Goal: Book appointment/travel/reservation

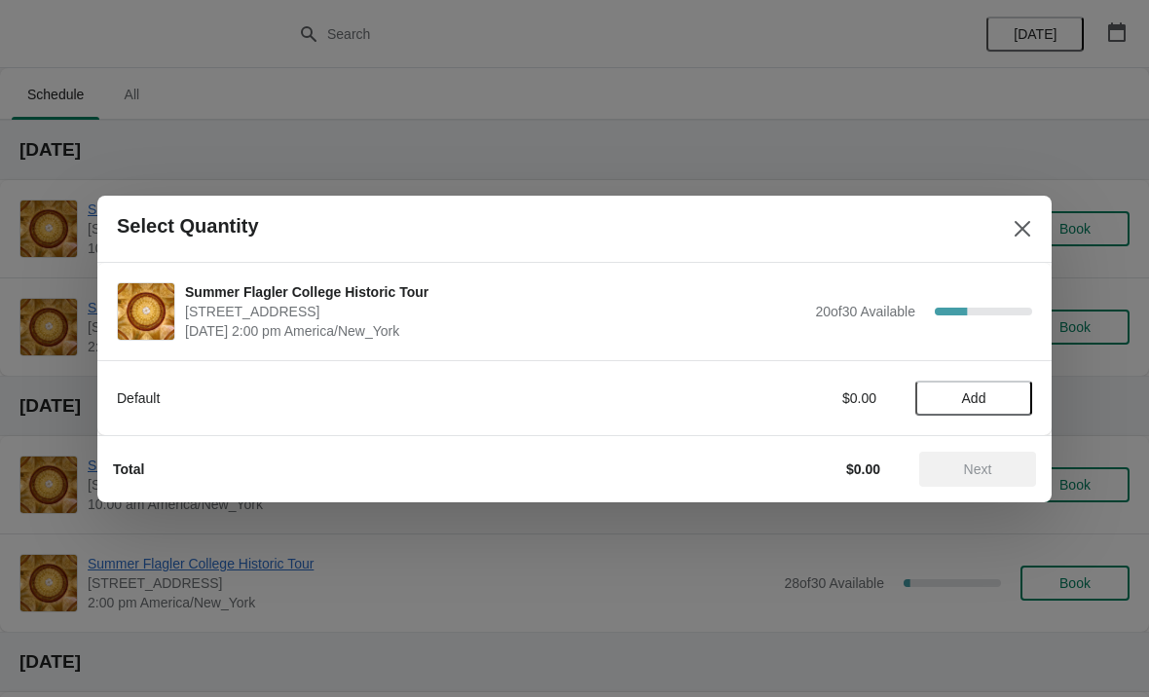
click at [997, 376] on div "Default $0.00 Add" at bounding box center [574, 388] width 915 height 55
click at [999, 391] on span "Add" at bounding box center [974, 399] width 82 height 16
click at [1020, 388] on div "1" at bounding box center [973, 398] width 117 height 20
click at [992, 405] on div "1" at bounding box center [973, 398] width 117 height 20
click at [1004, 390] on icon at bounding box center [1007, 398] width 20 height 20
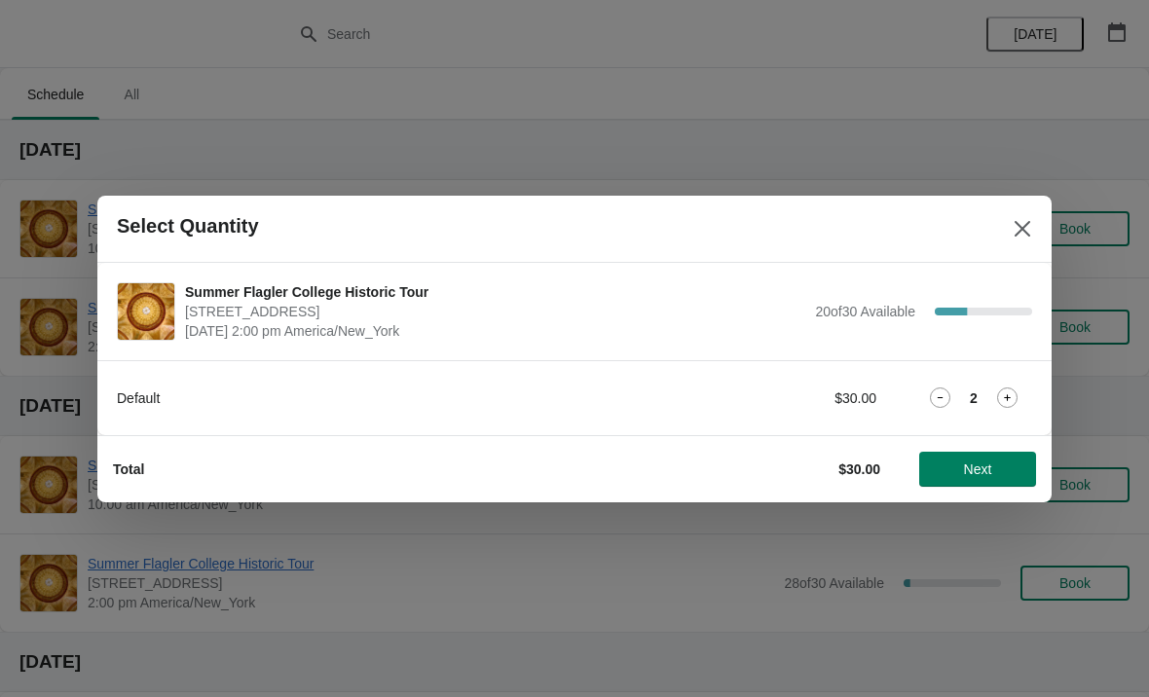
click at [989, 462] on span "Next" at bounding box center [978, 470] width 28 height 16
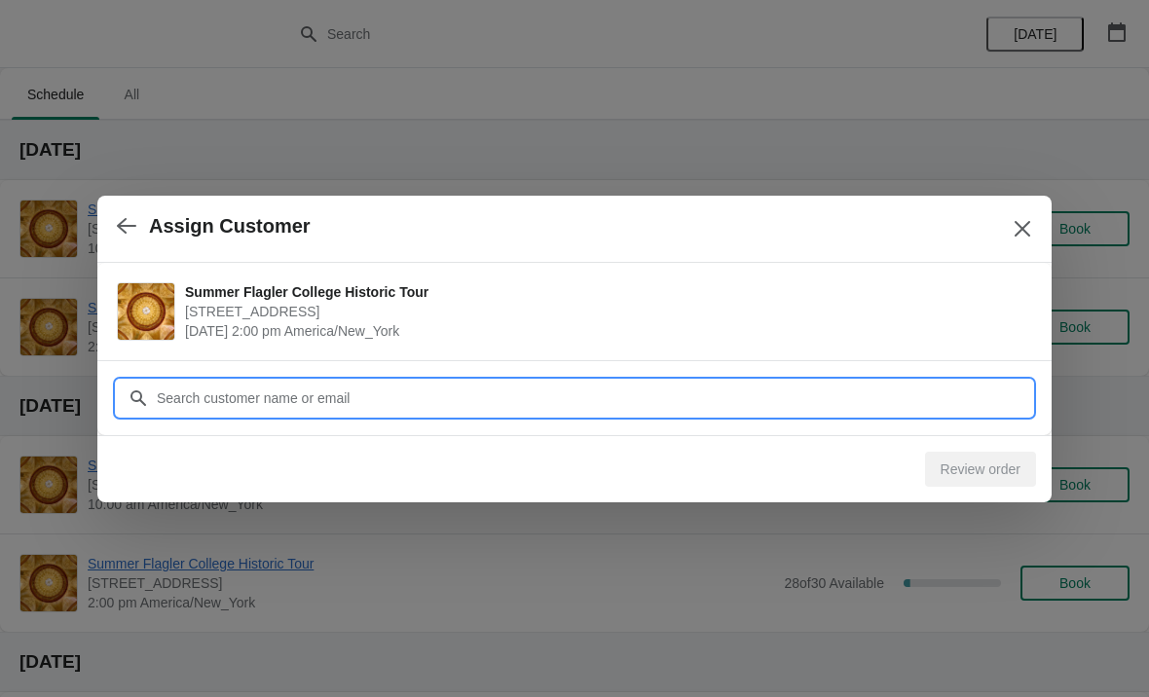
click at [206, 391] on input "Customer" at bounding box center [594, 398] width 876 height 35
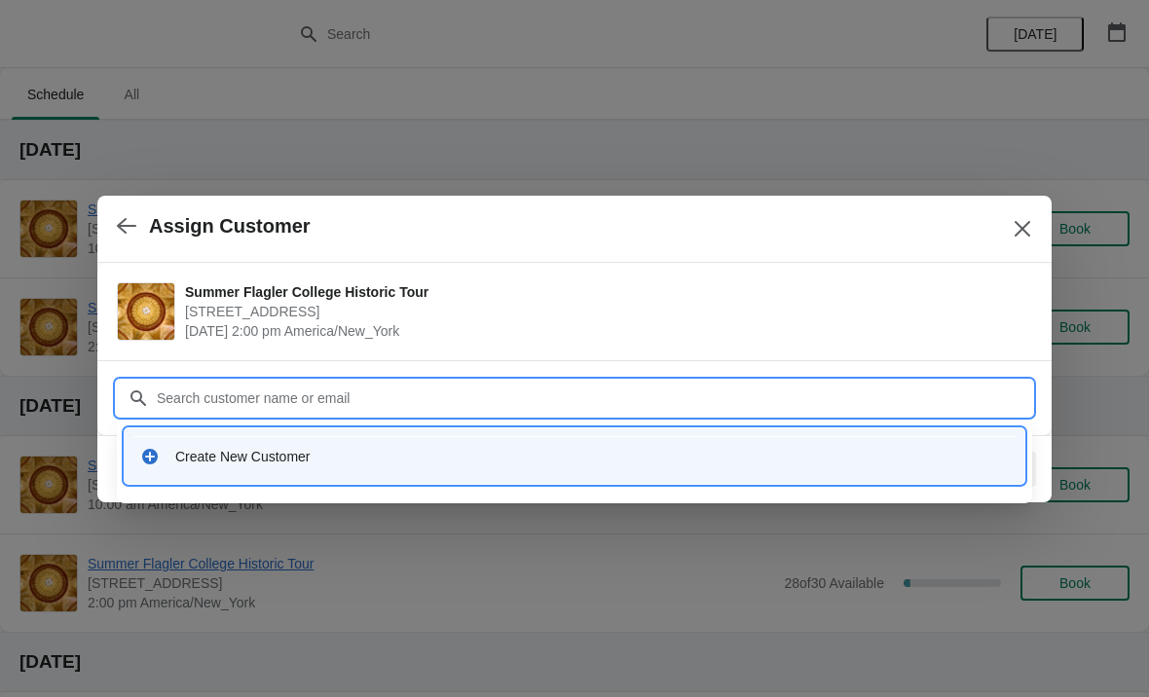
click at [197, 457] on div "Create New Customer" at bounding box center [592, 456] width 834 height 19
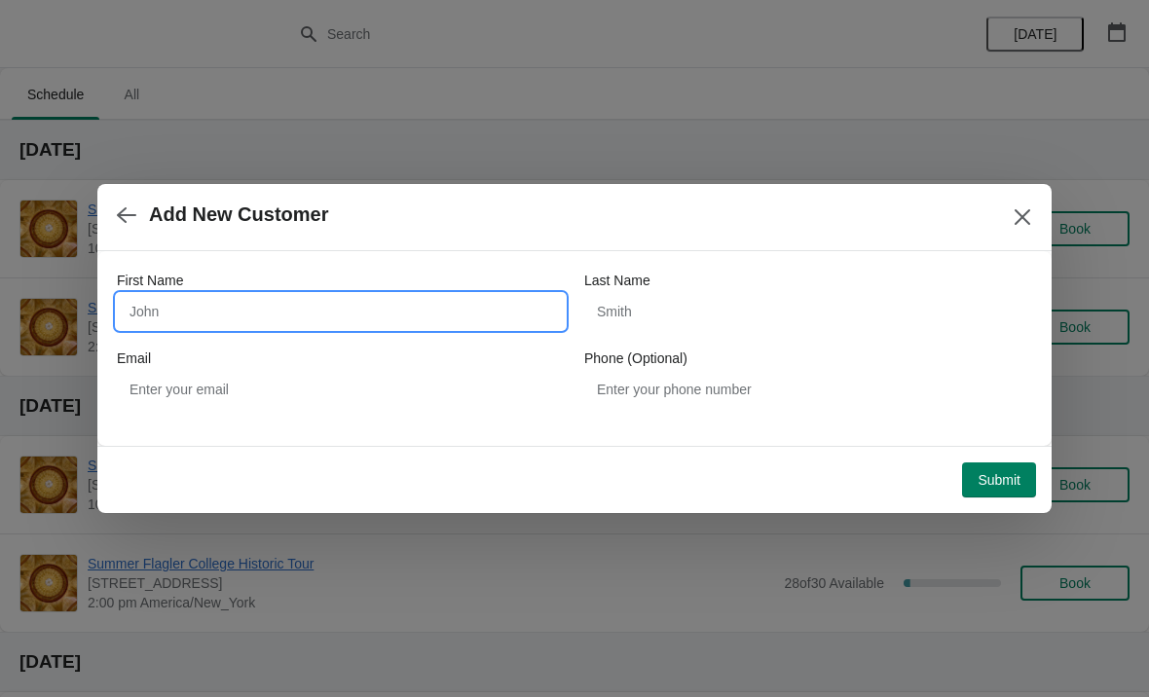
click at [139, 296] on input "First Name" at bounding box center [341, 311] width 448 height 35
type input "Anna"
click at [718, 339] on div "First Name Anna Last Name Email Phone (Optional)" at bounding box center [574, 339] width 915 height 136
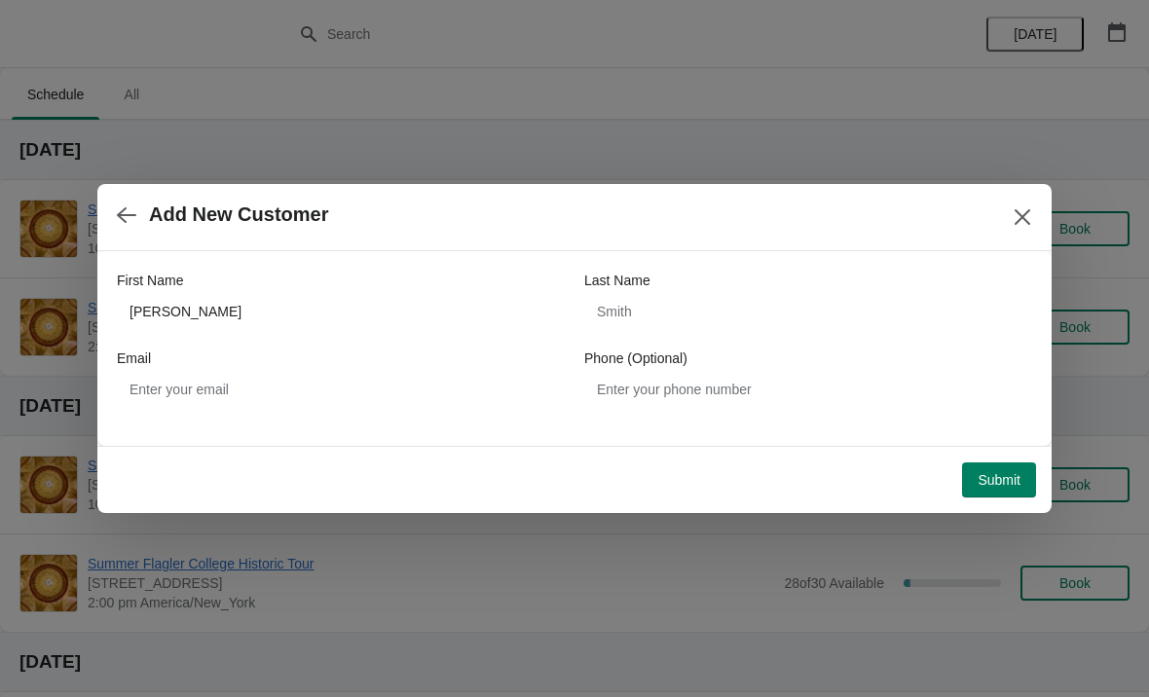
click at [679, 353] on label "Phone (Optional)" at bounding box center [635, 358] width 103 height 19
click at [679, 372] on input "Phone (Optional)" at bounding box center [808, 389] width 448 height 35
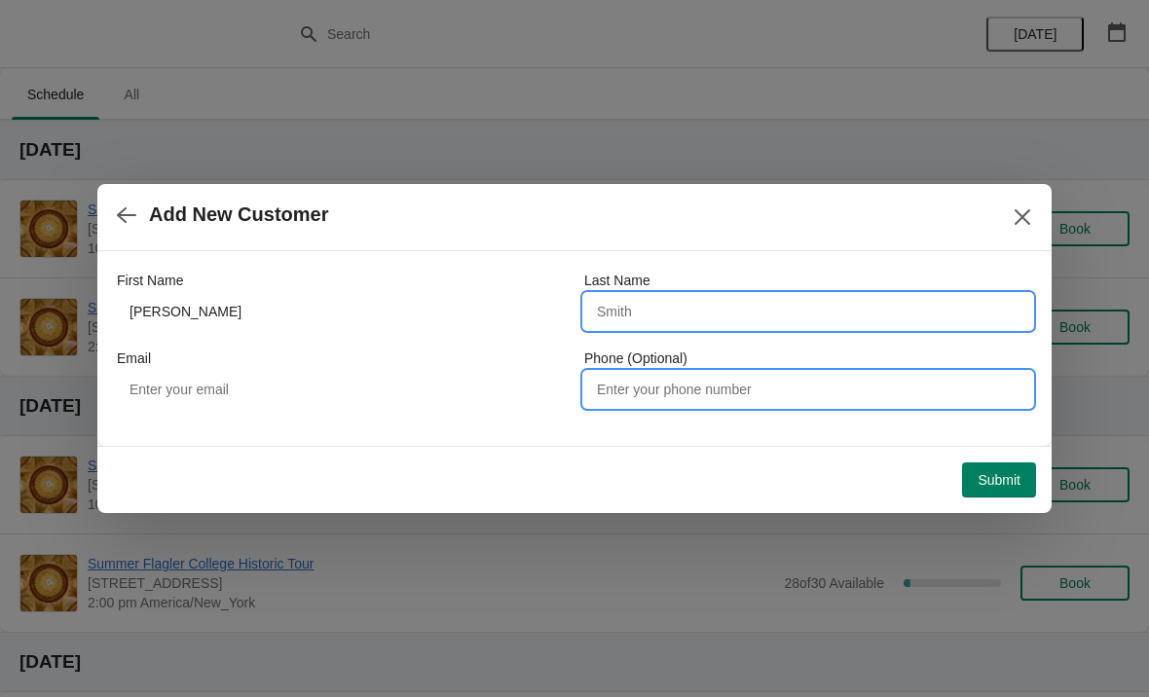
click at [722, 313] on input "Last Name" at bounding box center [808, 311] width 448 height 35
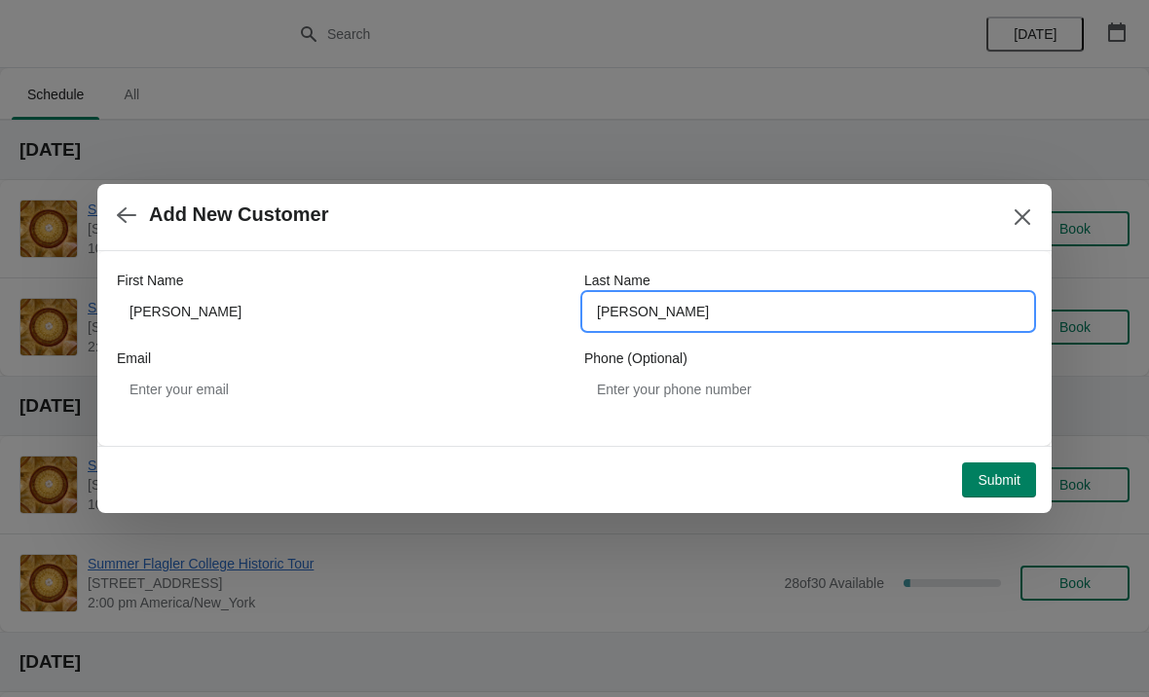
type input "Mangan"
click at [999, 472] on span "Submit" at bounding box center [999, 480] width 43 height 16
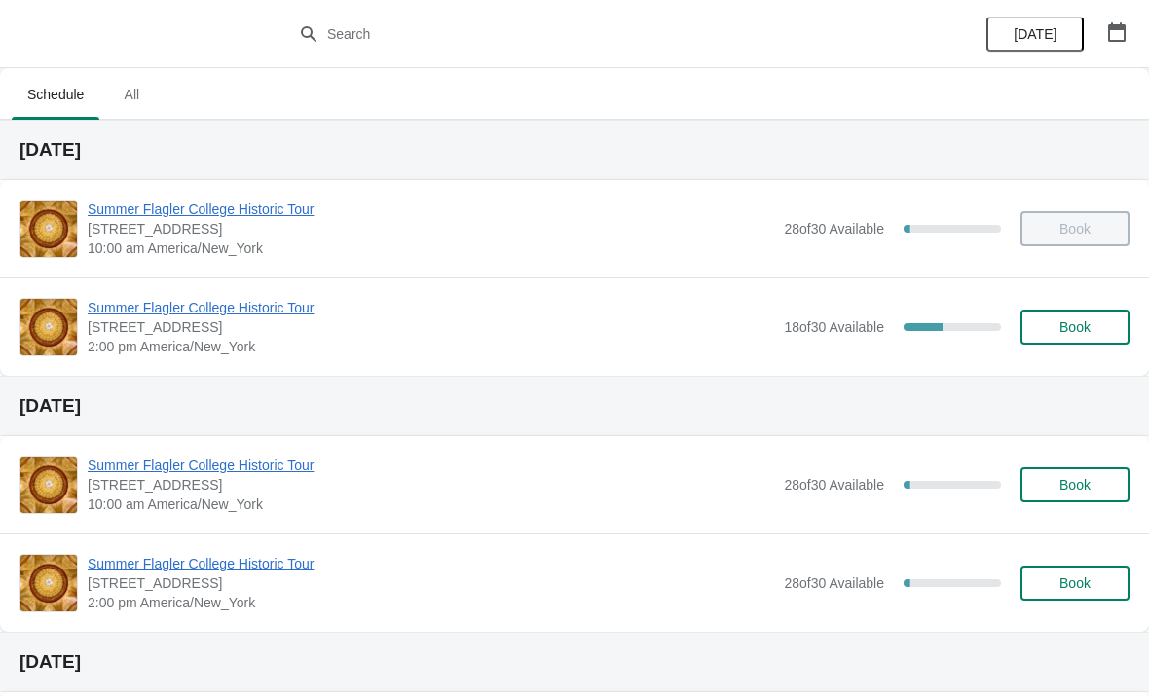
click at [144, 303] on span "Summer Flagler College Historic Tour" at bounding box center [431, 307] width 687 height 19
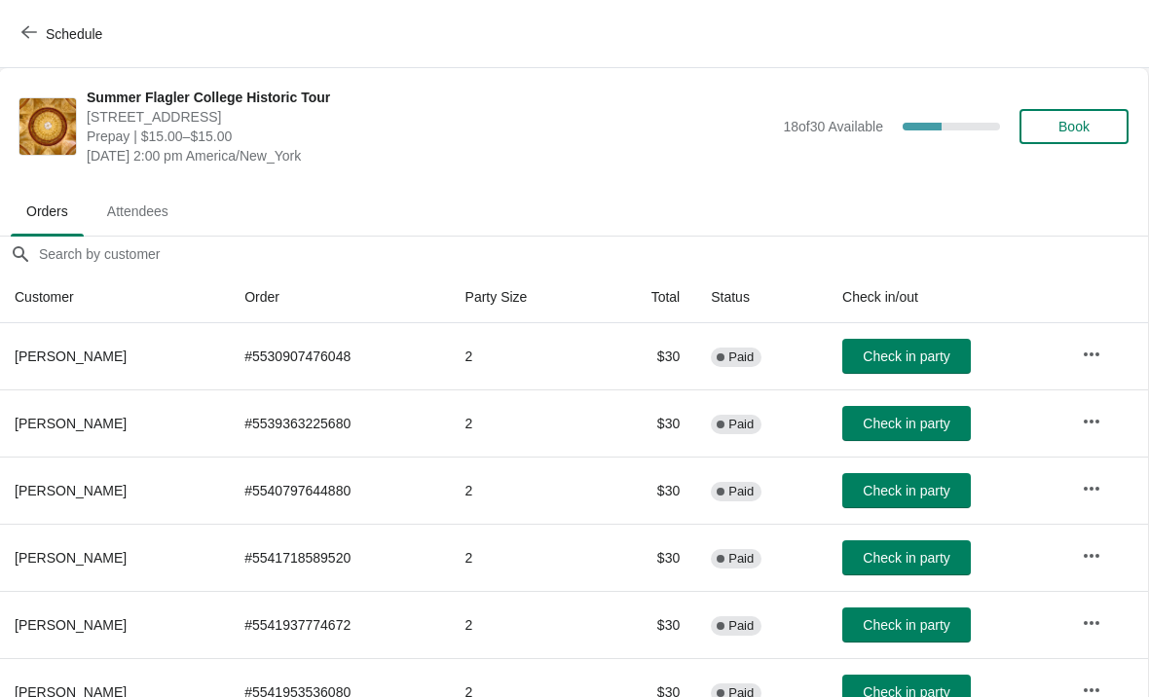
scroll to position [0, 1]
click at [1059, 131] on span "Book" at bounding box center [1074, 127] width 31 height 16
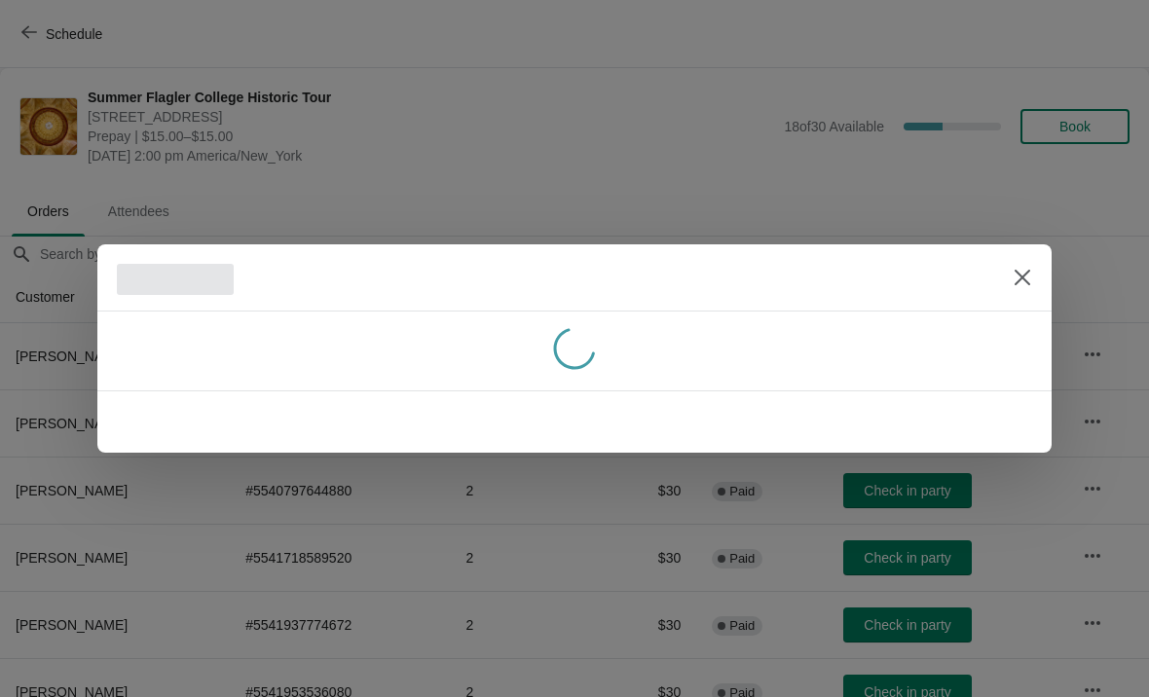
scroll to position [0, 0]
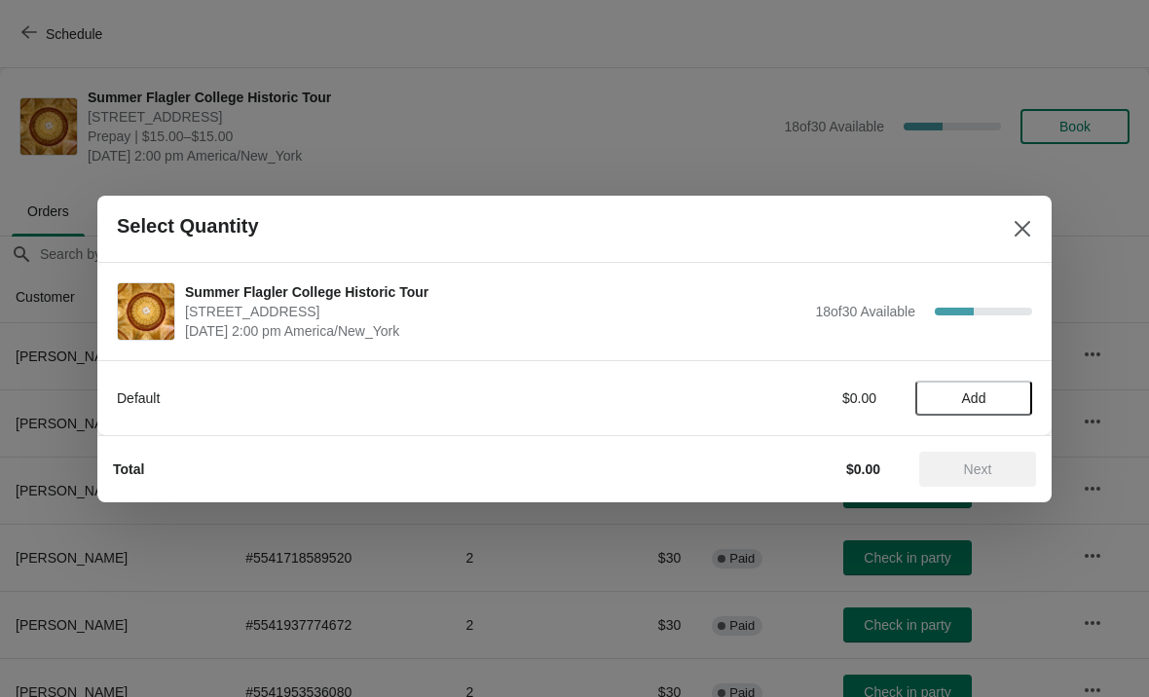
click at [1016, 235] on icon "Close" at bounding box center [1023, 228] width 16 height 16
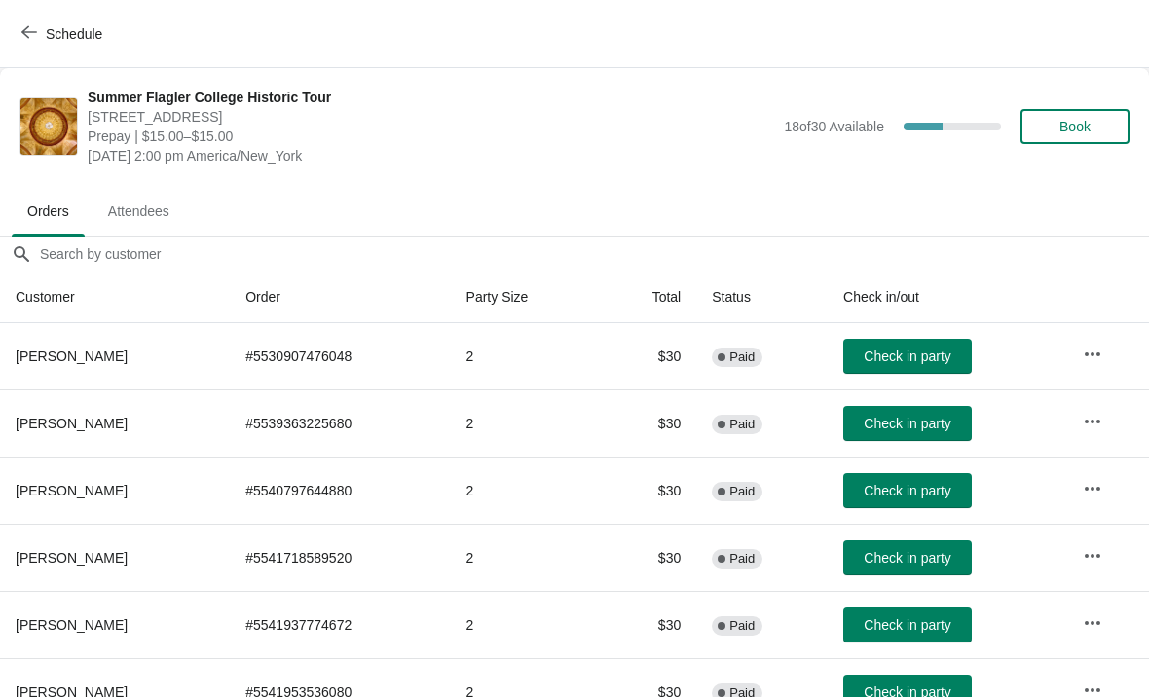
click at [41, 17] on button "Schedule" at bounding box center [64, 34] width 108 height 35
